Goal: Find specific page/section: Find specific page/section

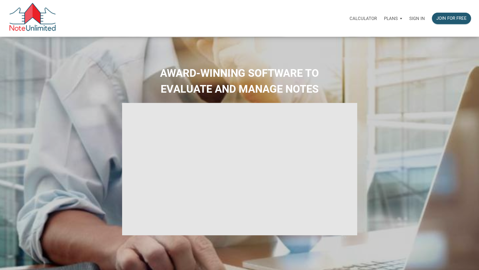
click at [416, 19] on p "Sign in" at bounding box center [418, 18] width 16 height 5
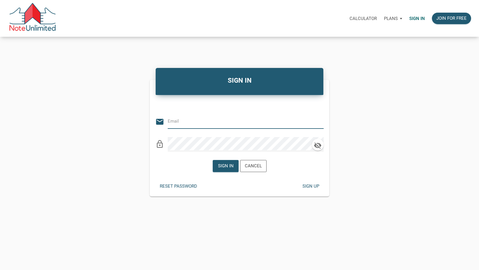
click at [199, 123] on input "email" at bounding box center [241, 121] width 147 height 13
click at [418, 129] on div "SIGN IN Or Be Classical email lock_outline Sign in Cancel Reset password Sign u…" at bounding box center [239, 131] width 479 height 130
type input "info@ritselnotes.com"
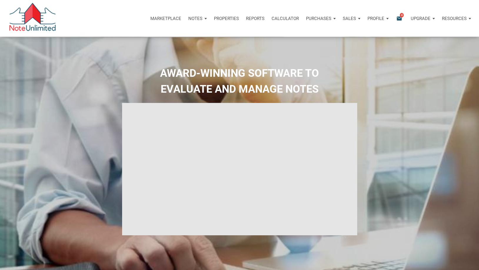
type input "Introduction to new features"
select select
drag, startPoint x: 401, startPoint y: 19, endPoint x: 372, endPoint y: 61, distance: 51.0
click at [401, 19] on icon "email" at bounding box center [399, 18] width 7 height 7
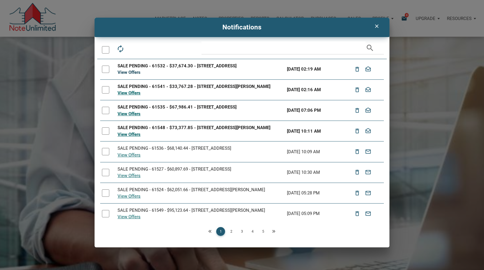
click at [125, 72] on link "View Offers" at bounding box center [128, 72] width 23 height 5
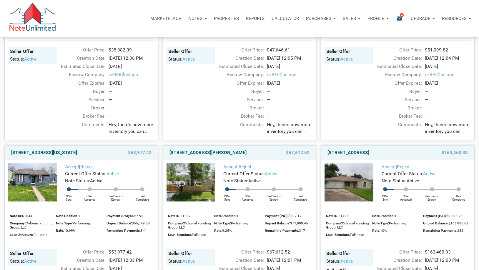
scroll to position [147, 0]
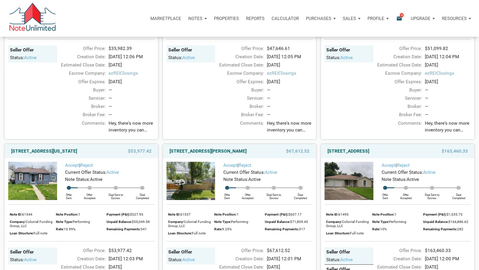
drag, startPoint x: 180, startPoint y: 157, endPoint x: 260, endPoint y: 165, distance: 79.8
click at [247, 155] on link "2051 Perkins Avenue, Indianapolis, IN, 46203" at bounding box center [208, 151] width 77 height 7
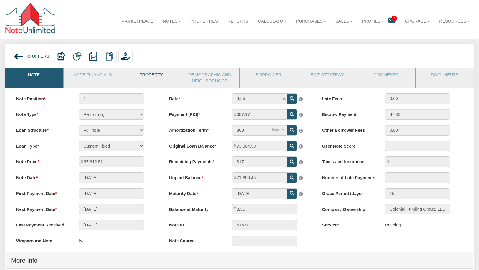
drag, startPoint x: 146, startPoint y: 75, endPoint x: 148, endPoint y: 78, distance: 4.0
click at [148, 78] on link "Property" at bounding box center [151, 75] width 57 height 15
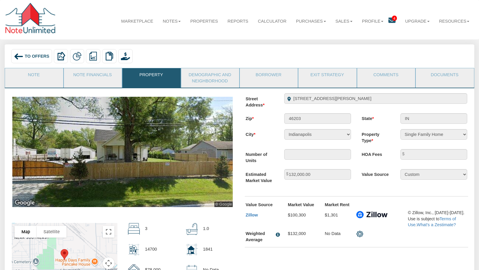
click at [27, 54] on span "To Offers" at bounding box center [37, 56] width 25 height 5
